Goal: Information Seeking & Learning: Understand process/instructions

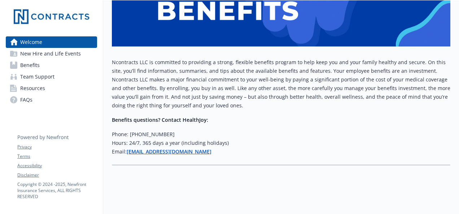
scroll to position [179, 0]
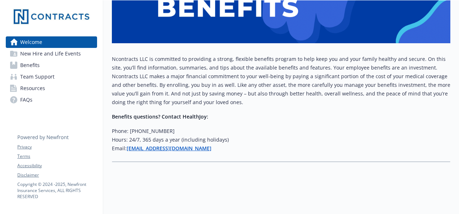
click at [63, 51] on span "New Hire and Life Events" at bounding box center [50, 54] width 61 height 12
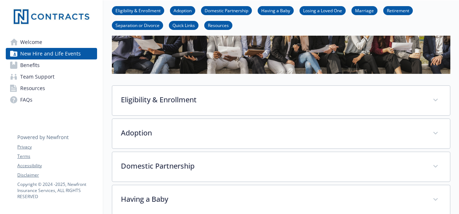
scroll to position [72, 0]
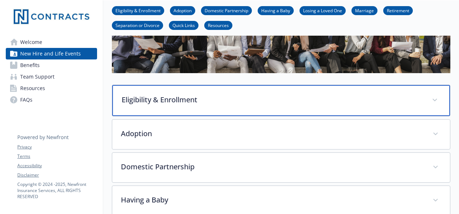
click at [154, 101] on p "Eligibility & Enrollment" at bounding box center [273, 99] width 302 height 11
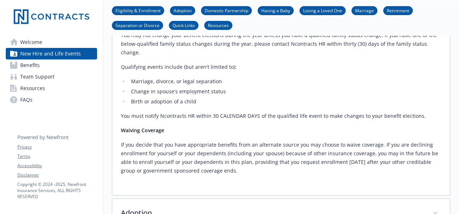
scroll to position [361, 0]
